Goal: Information Seeking & Learning: Learn about a topic

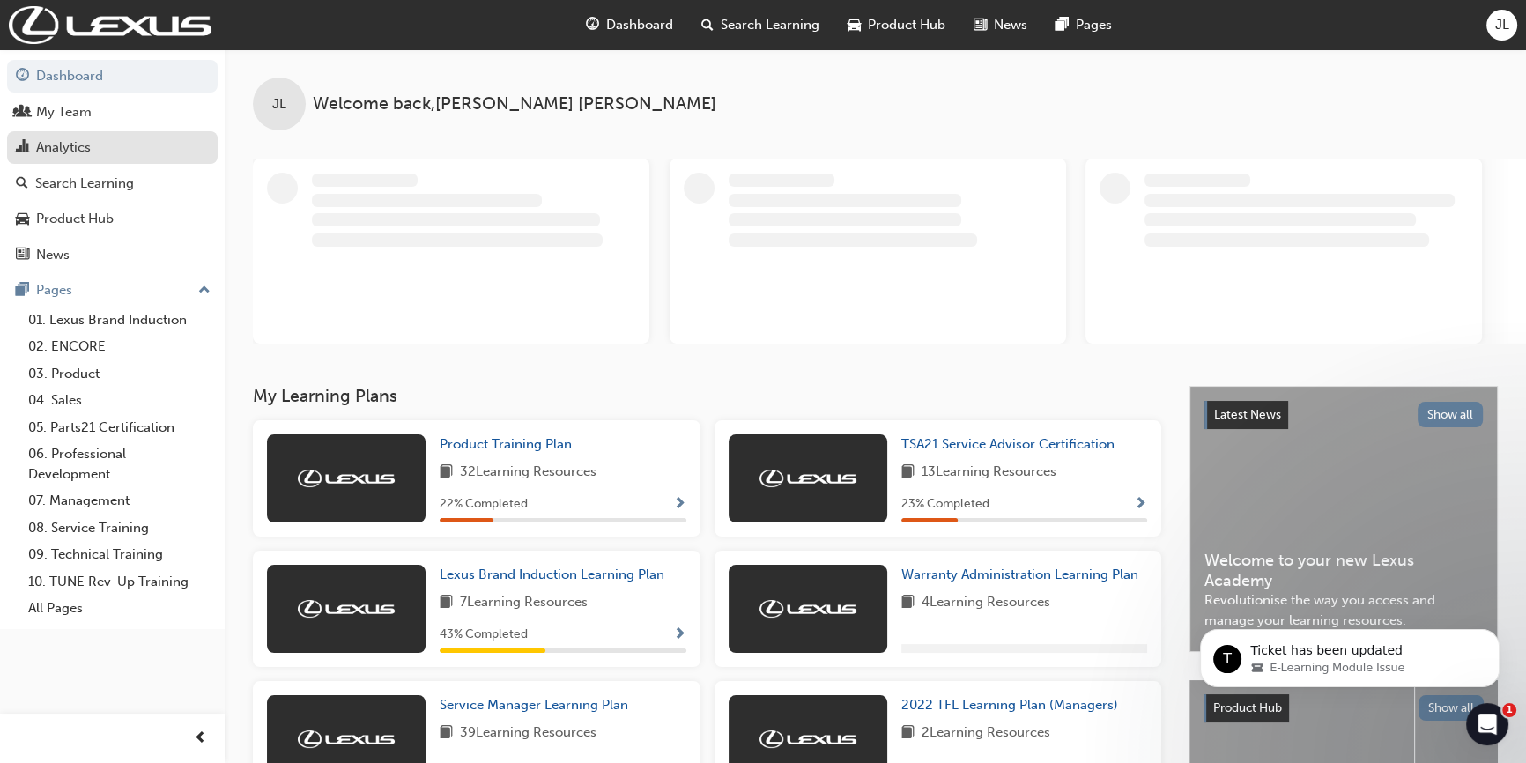
click at [69, 141] on div "Analytics" at bounding box center [63, 147] width 55 height 20
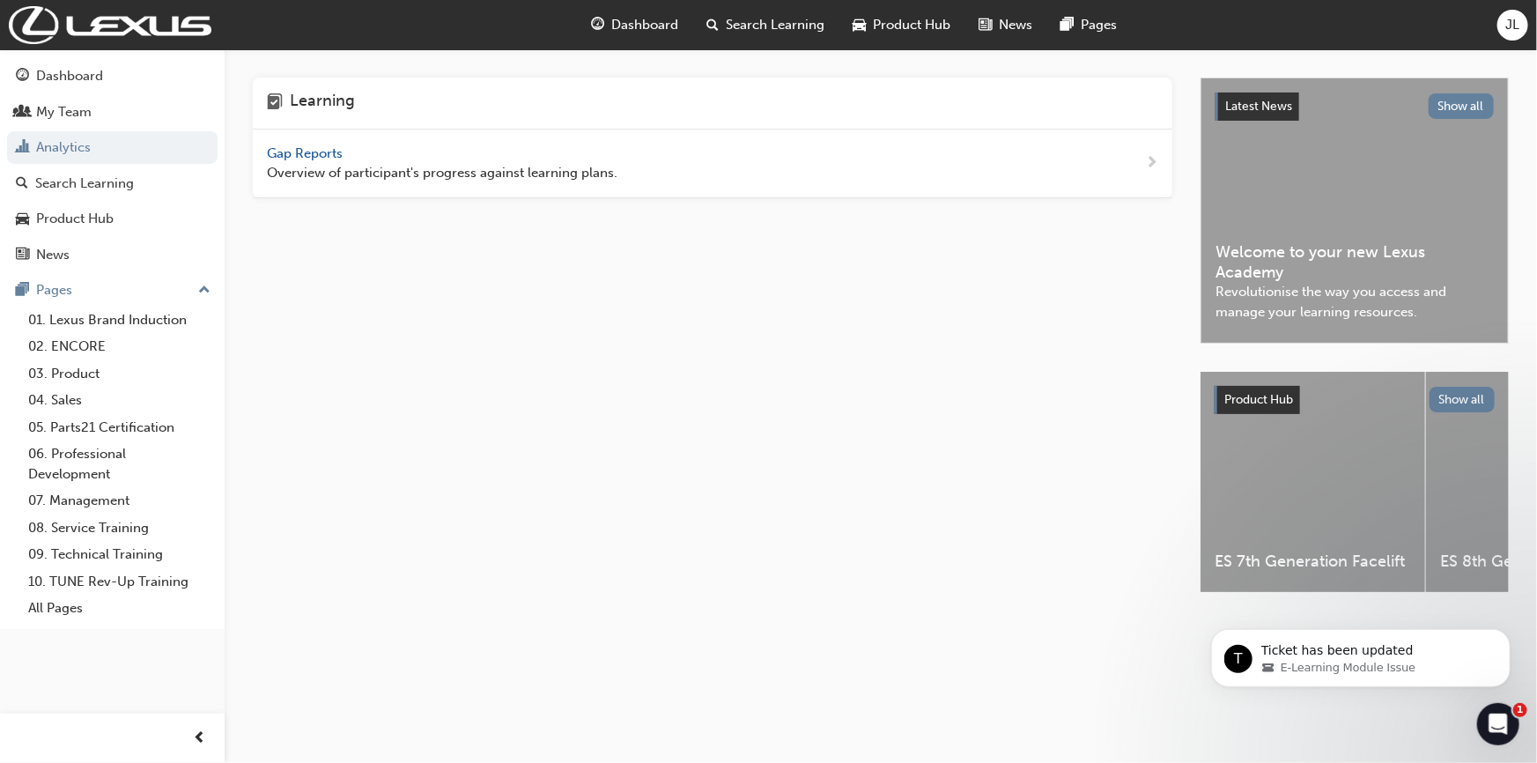
click at [298, 152] on span "Gap Reports" at bounding box center [306, 153] width 79 height 16
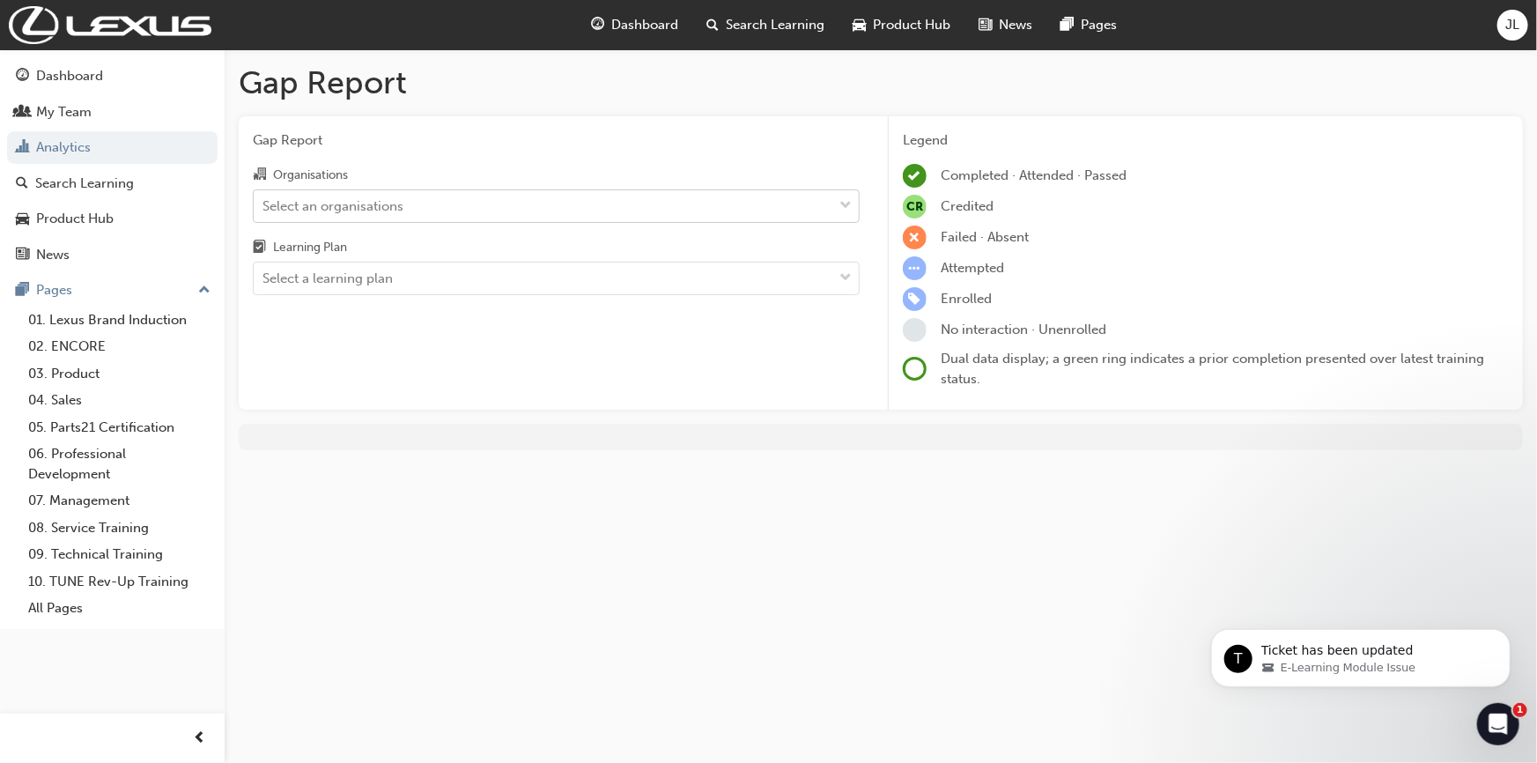
click at [324, 208] on div "Select an organisations" at bounding box center [333, 206] width 141 height 20
click at [264, 208] on input "Organisations Select an organisations" at bounding box center [264, 204] width 2 height 15
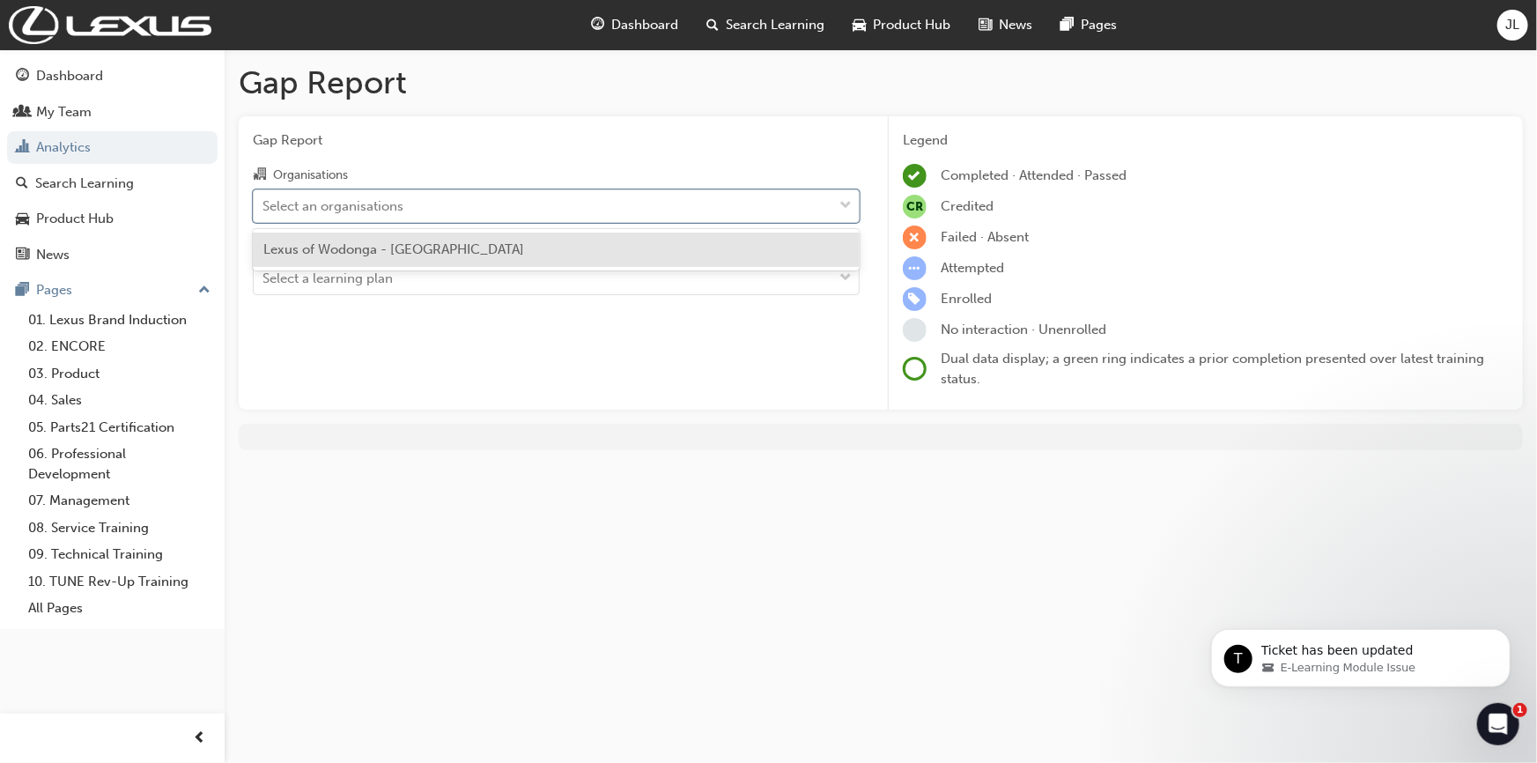
click at [329, 252] on span "Lexus of Wodonga - [GEOGRAPHIC_DATA]" at bounding box center [393, 249] width 261 height 16
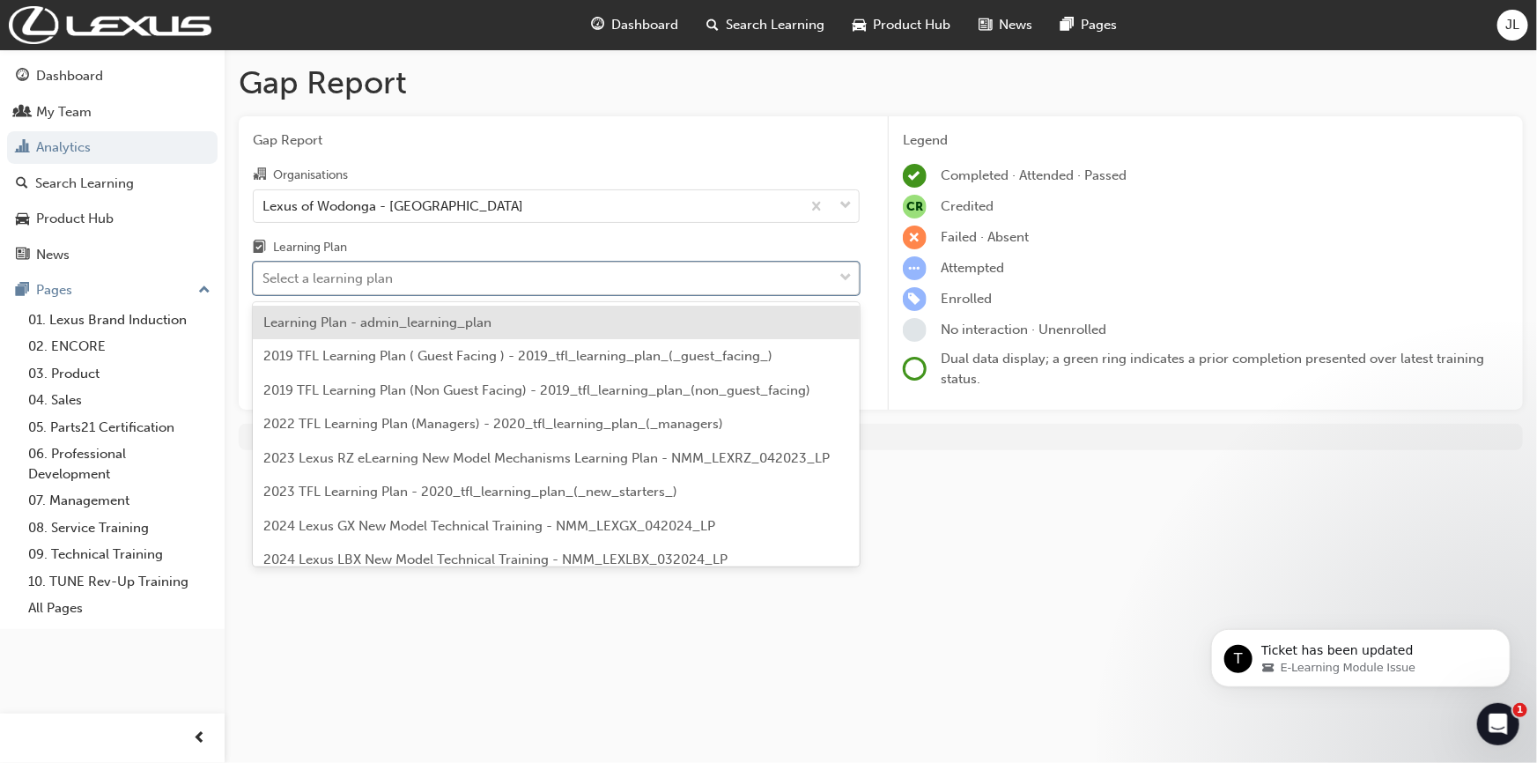
click at [300, 271] on div "Select a learning plan" at bounding box center [328, 279] width 130 height 20
click at [264, 271] on input "Learning Plan option Learning Plan - admin_learning_plan focused, 1 of 152. 152…" at bounding box center [264, 277] width 2 height 15
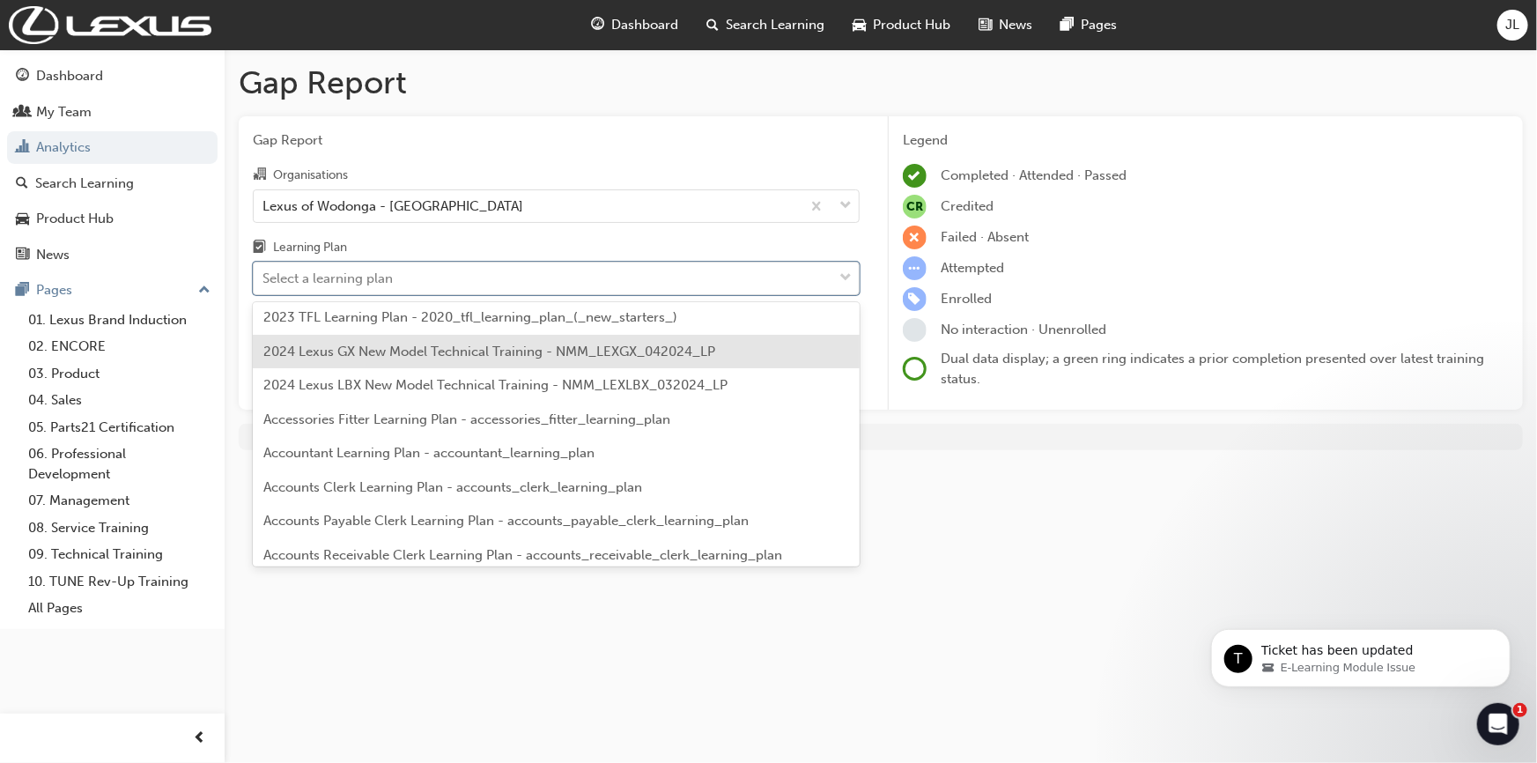
scroll to position [159, 0]
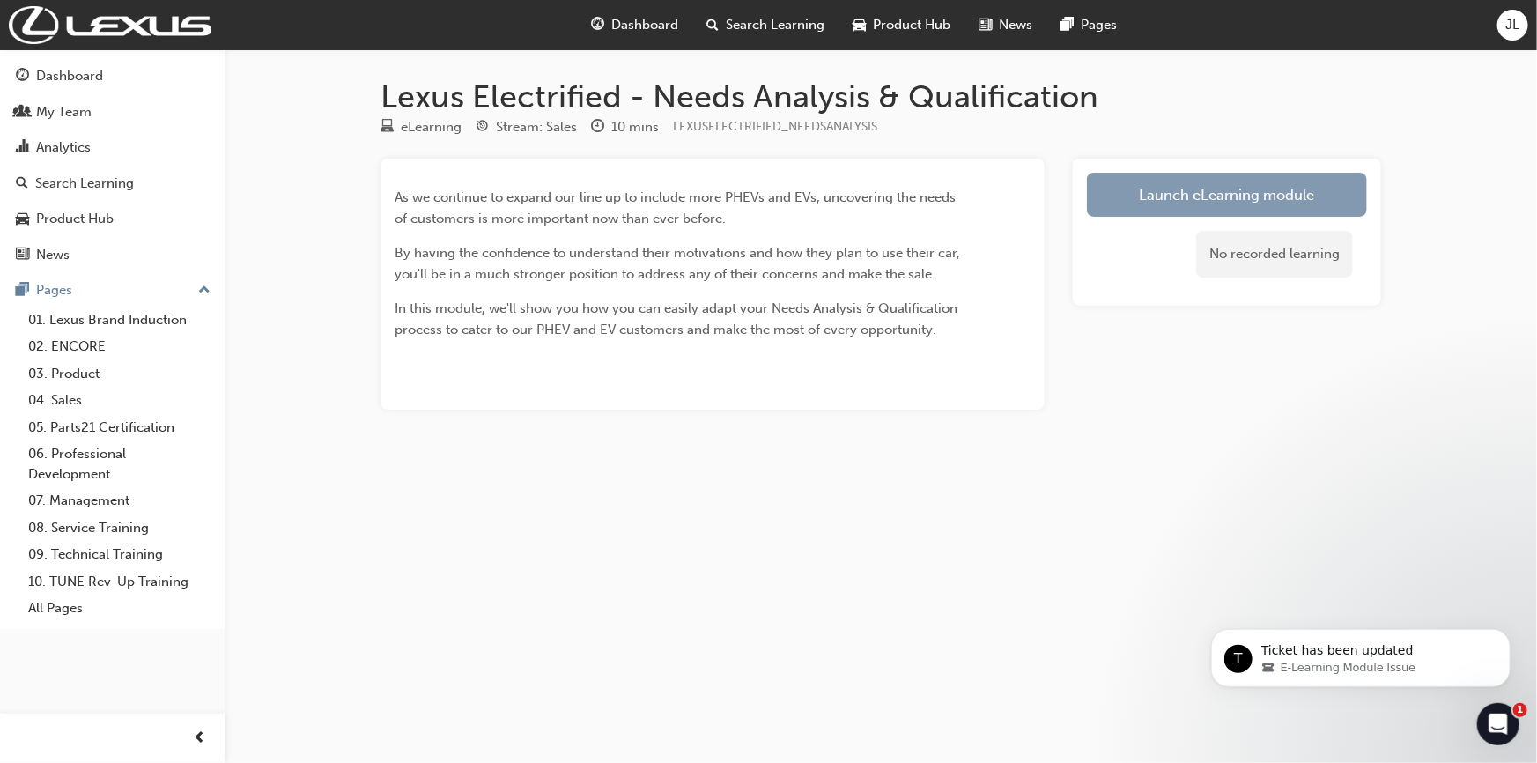
click at [1198, 194] on link "Launch eLearning module" at bounding box center [1227, 195] width 280 height 44
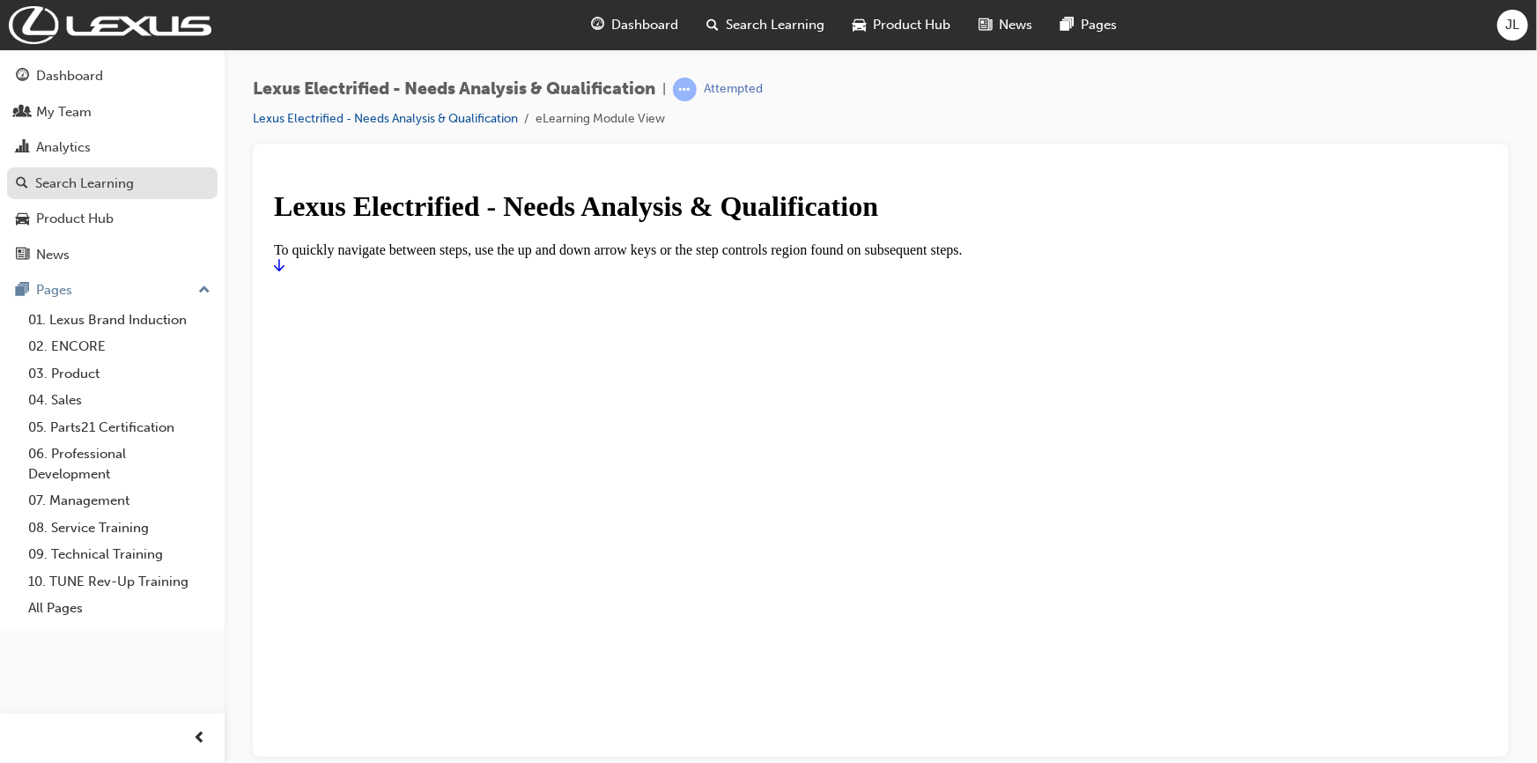
click at [63, 182] on div "Search Learning" at bounding box center [84, 184] width 99 height 20
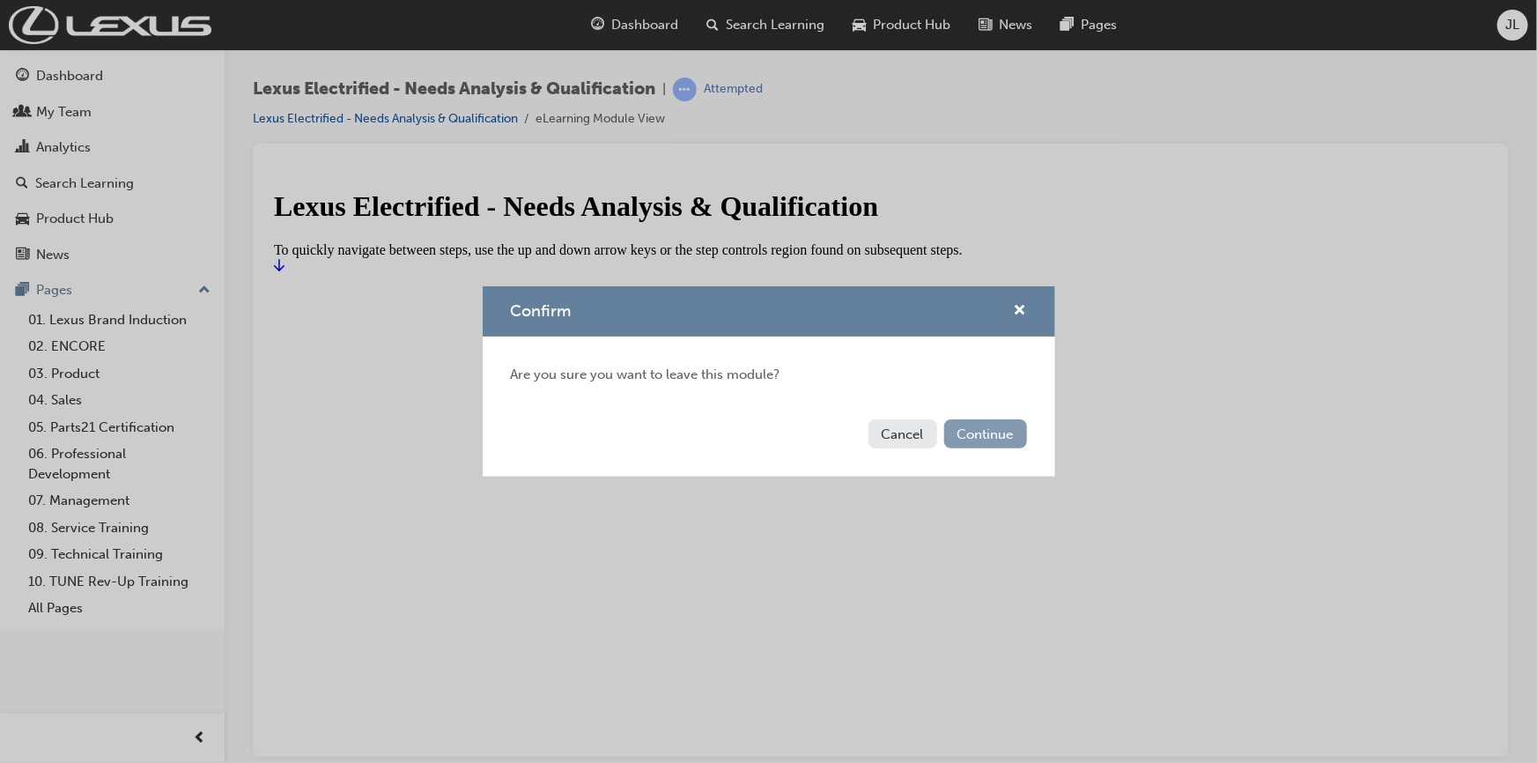
click at [984, 440] on button "Continue" at bounding box center [985, 433] width 83 height 29
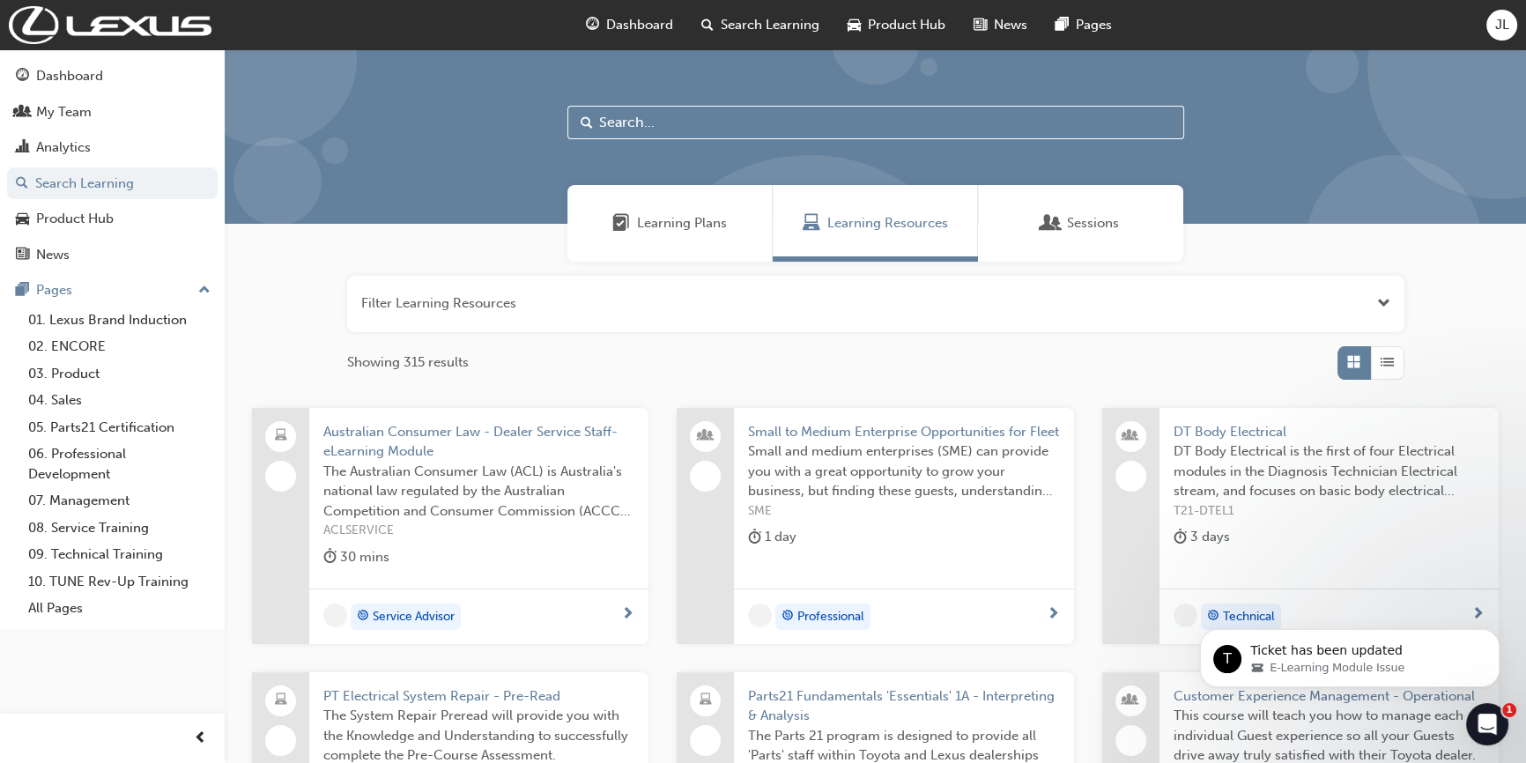
click at [474, 310] on button "button" at bounding box center [875, 304] width 1057 height 56
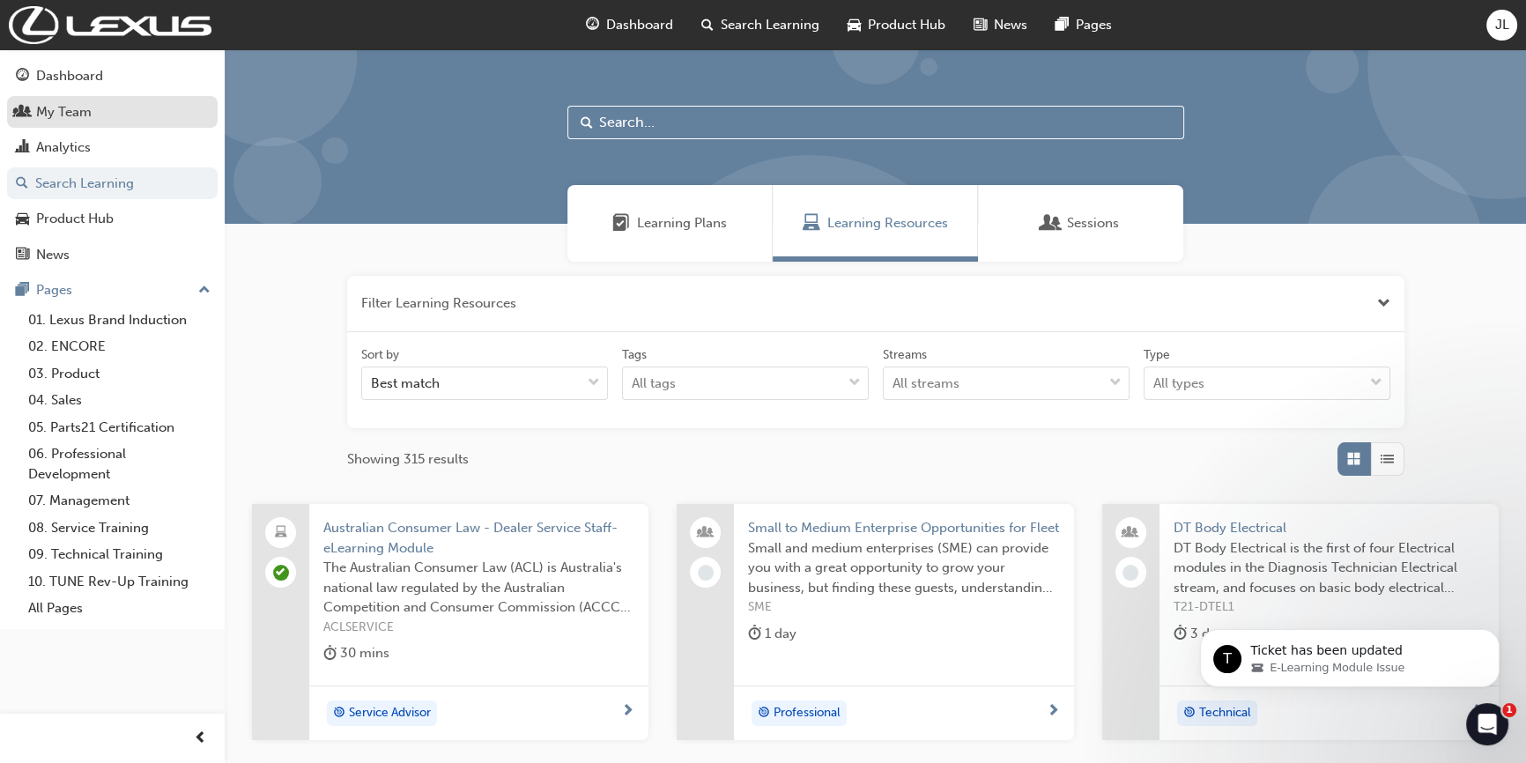
click at [64, 115] on div "My Team" at bounding box center [64, 112] width 56 height 20
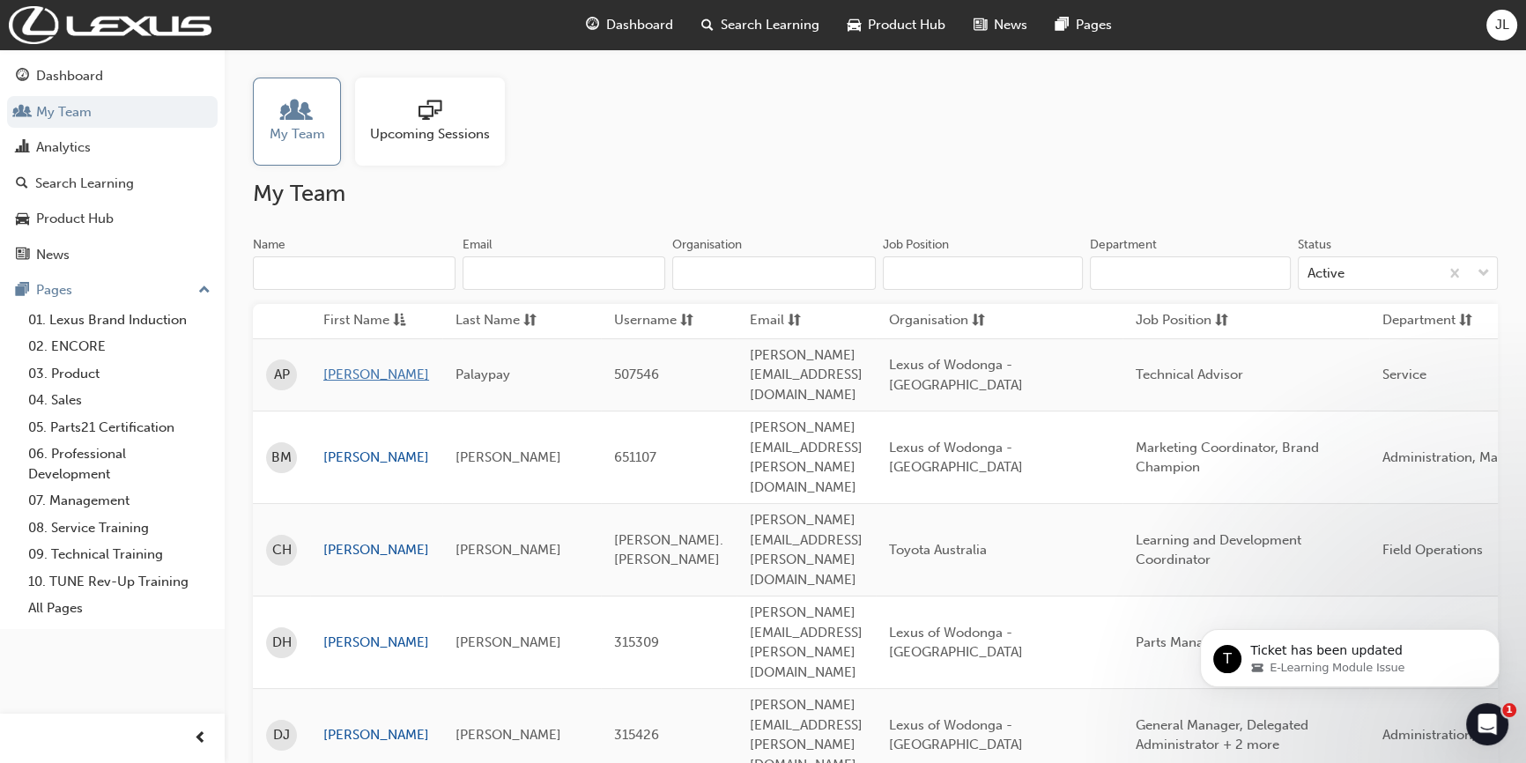
click at [348, 365] on link "[PERSON_NAME]" at bounding box center [376, 375] width 106 height 20
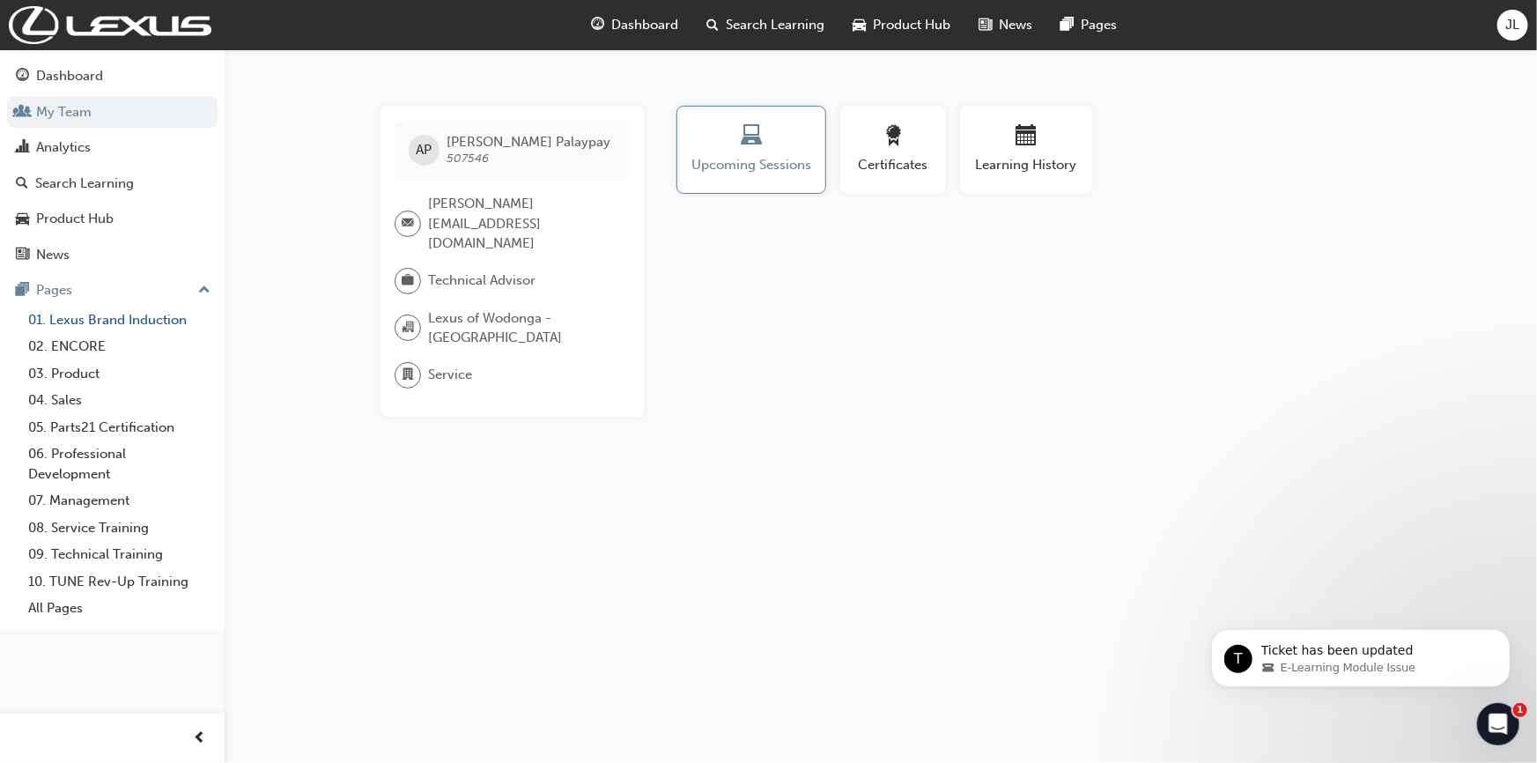
click at [81, 322] on link "01. Lexus Brand Induction" at bounding box center [119, 320] width 196 height 27
